Goal: Task Accomplishment & Management: Use online tool/utility

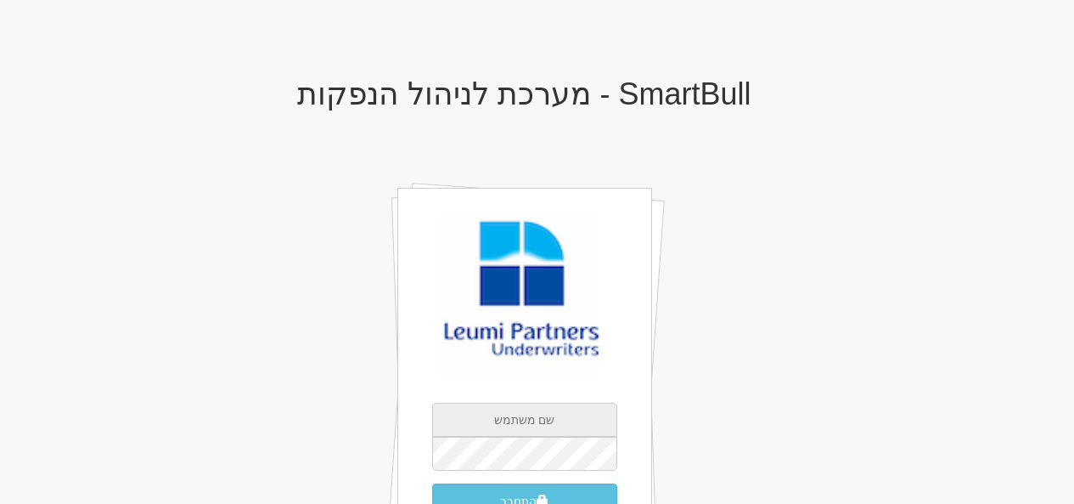
type input "[EMAIL_ADDRESS][DOMAIN_NAME]"
click at [1073, 177] on body "X אישור SmartBull - מערכת לניהול הנפקות gurp@leumipartners.com התחבר שכחתי סיסמה" at bounding box center [537, 325] width 1074 height 650
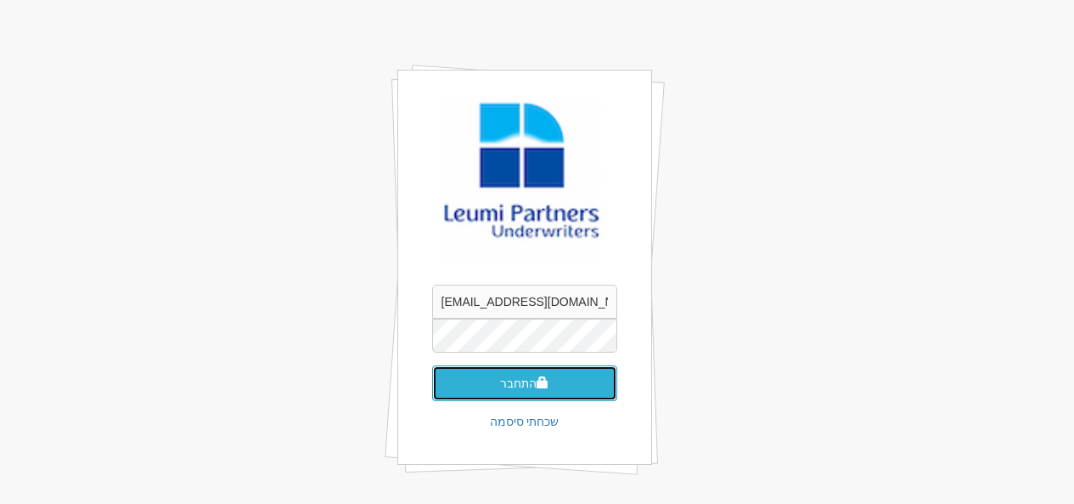
click at [578, 375] on button "התחבר" at bounding box center [524, 383] width 185 height 36
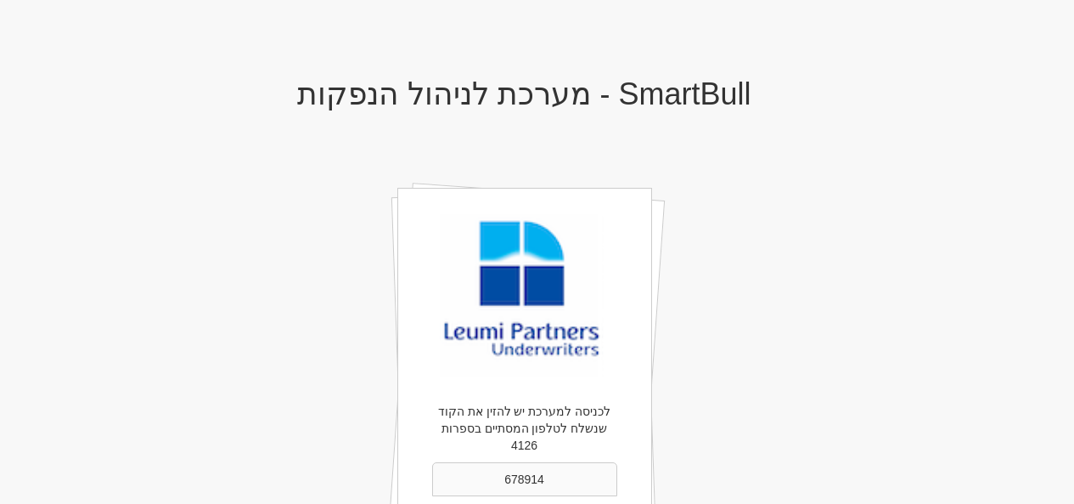
type input "678914"
click at [908, 222] on div "SmartBull - מערכת לניהול הנפקות לכניסה למערכת יש להזין את הקוד שנשלח לטלפון המס…" at bounding box center [524, 359] width 993 height 599
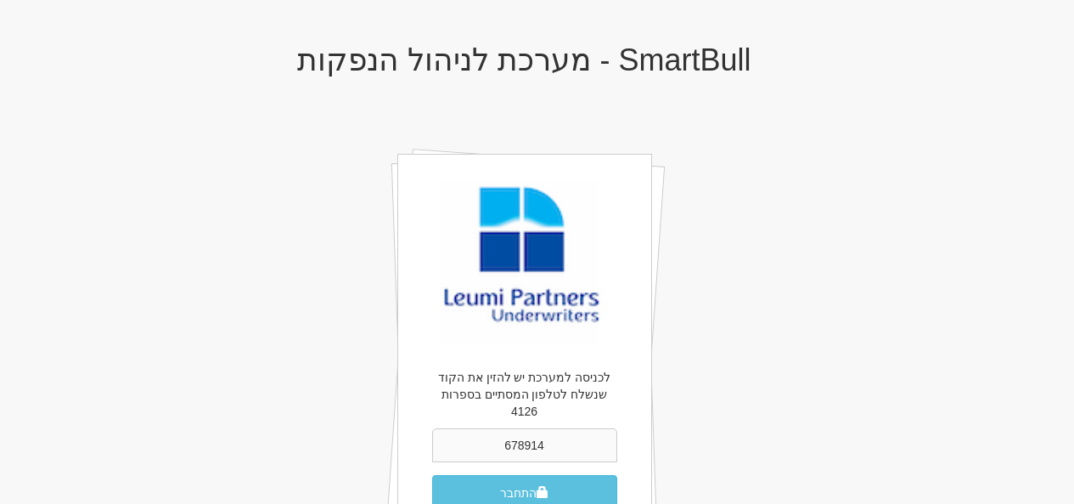
scroll to position [68, 0]
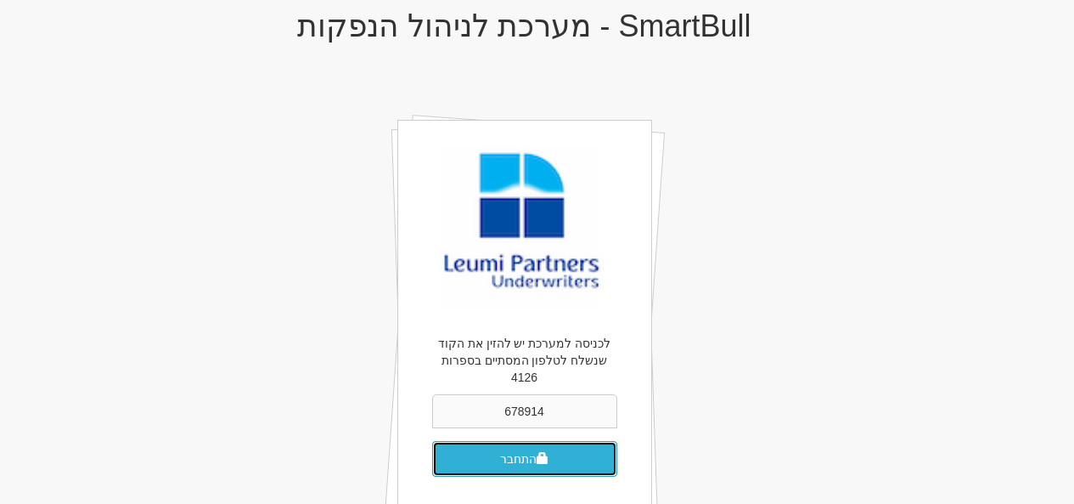
click at [535, 451] on button "התחבר" at bounding box center [524, 459] width 185 height 36
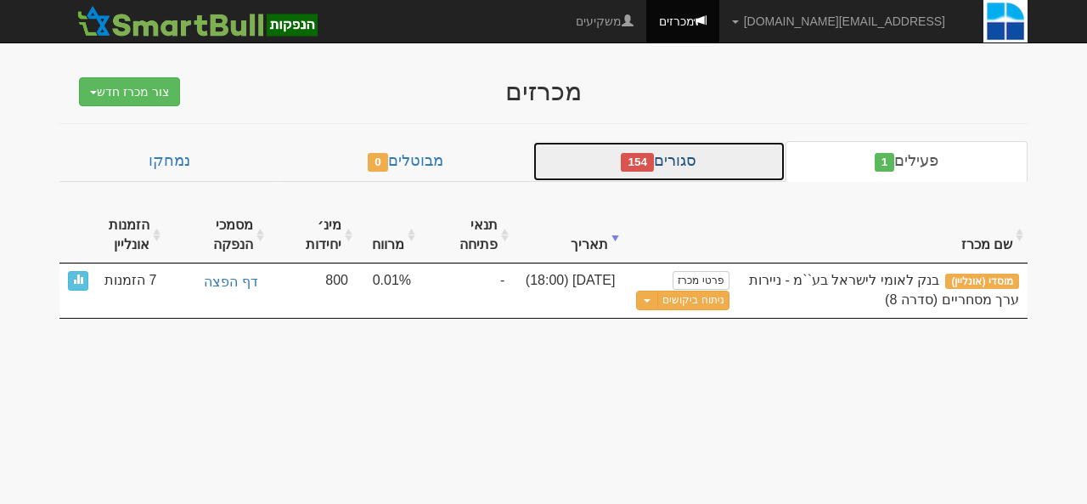
click at [706, 165] on link "סגורים 154" at bounding box center [658, 161] width 253 height 41
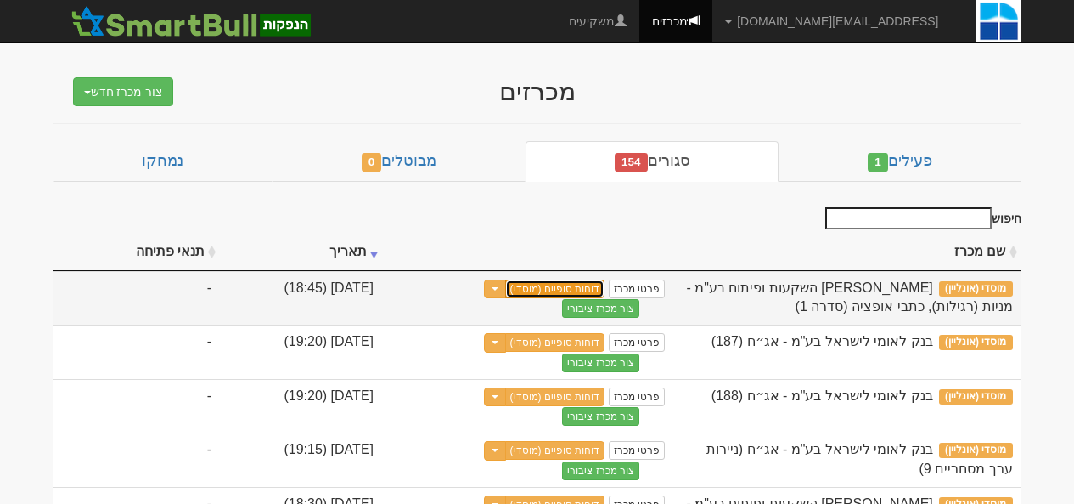
click at [605, 288] on link "דוחות סופיים (מוסדי)" at bounding box center [555, 288] width 100 height 19
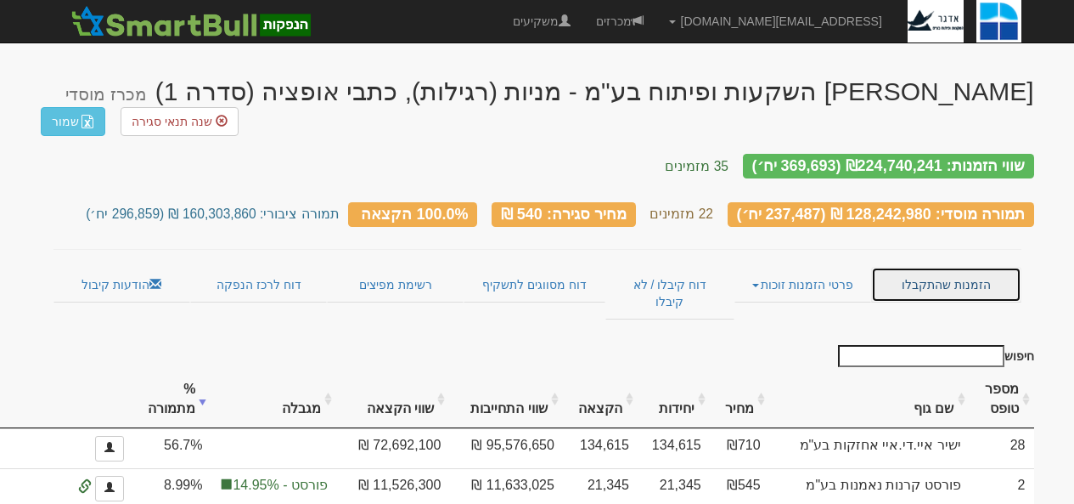
click at [919, 267] on link "הזמנות שהתקבלו" at bounding box center [945, 285] width 149 height 36
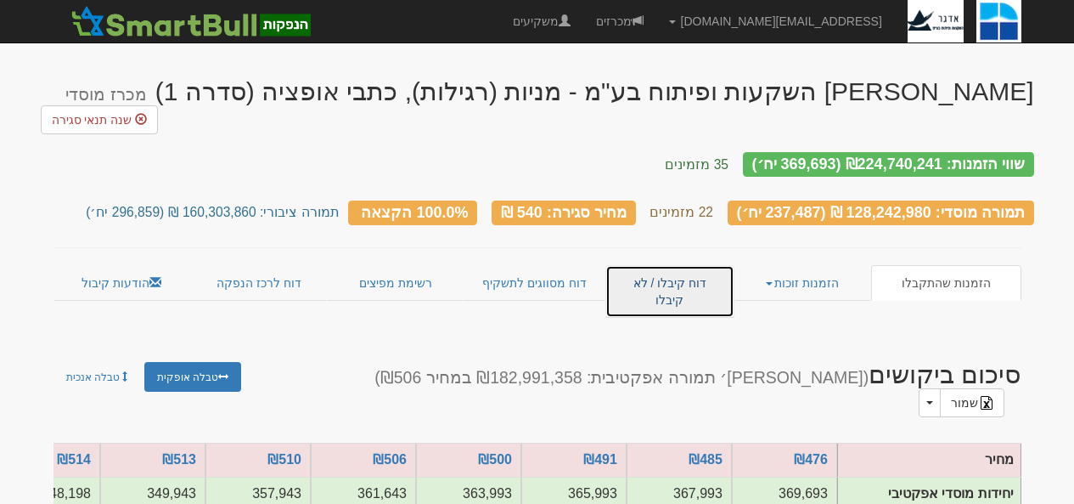
click at [672, 265] on link "דוח קיבלו / לא קיבלו" at bounding box center [669, 291] width 128 height 53
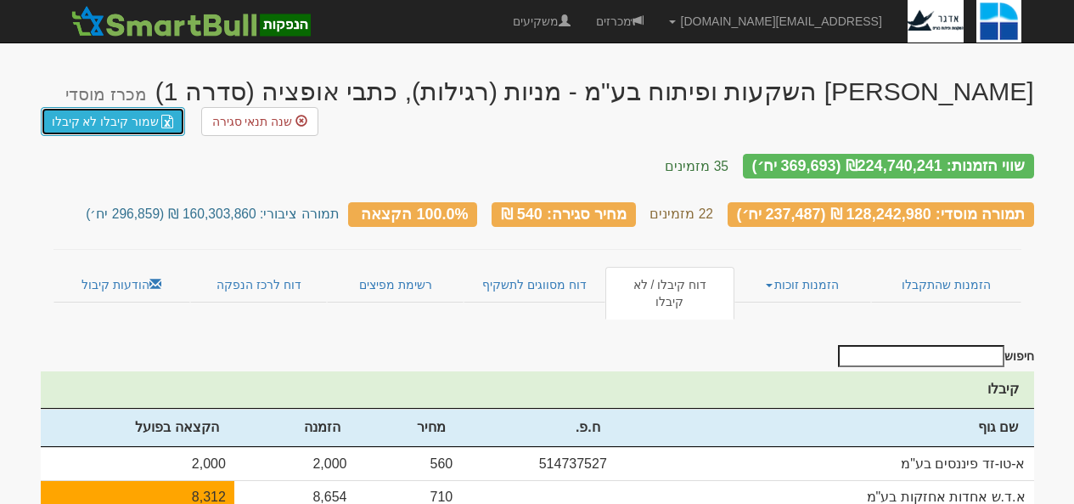
click at [125, 127] on link "שמור קיבלו לא קיבלו" at bounding box center [113, 121] width 145 height 29
